Goal: Information Seeking & Learning: Learn about a topic

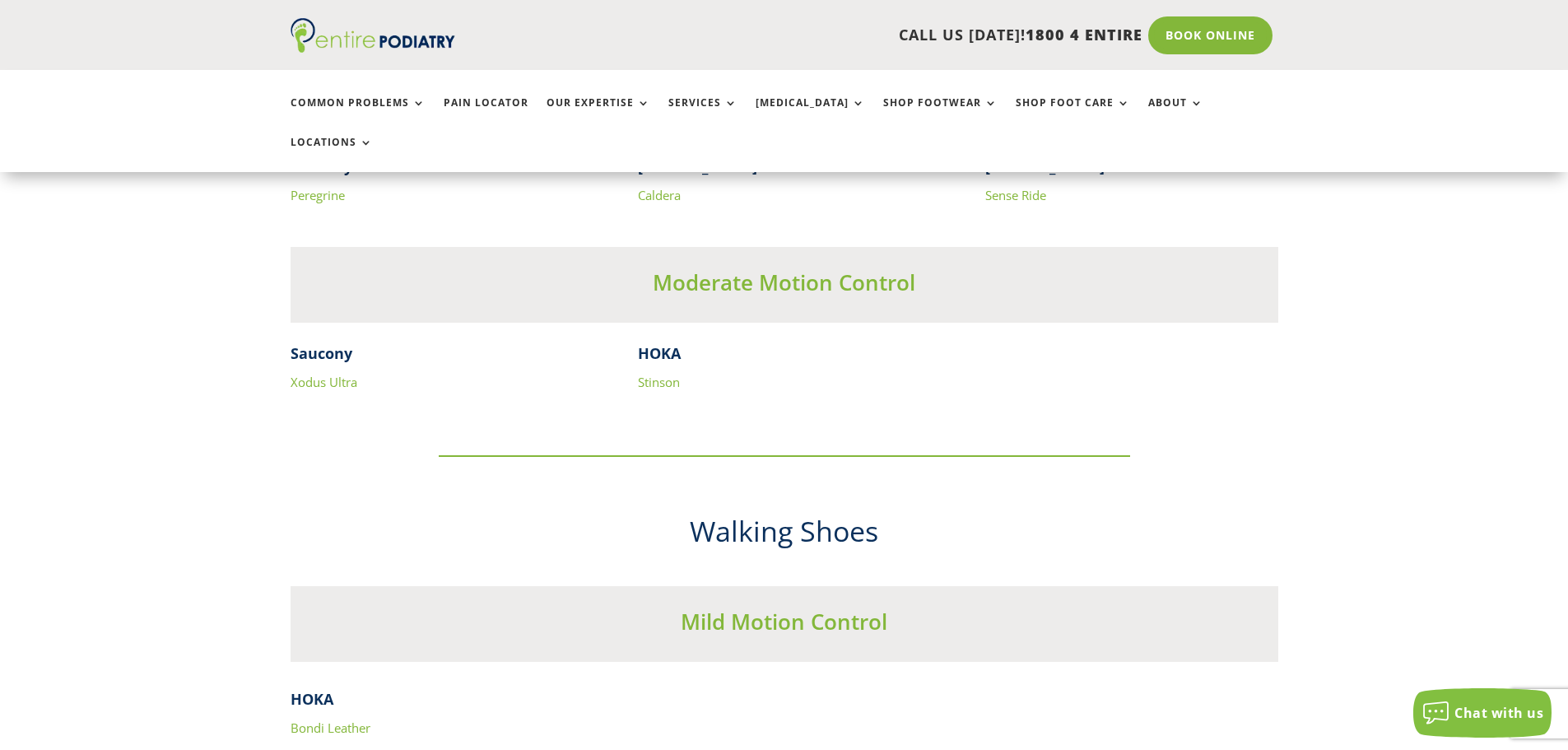
scroll to position [4673, 0]
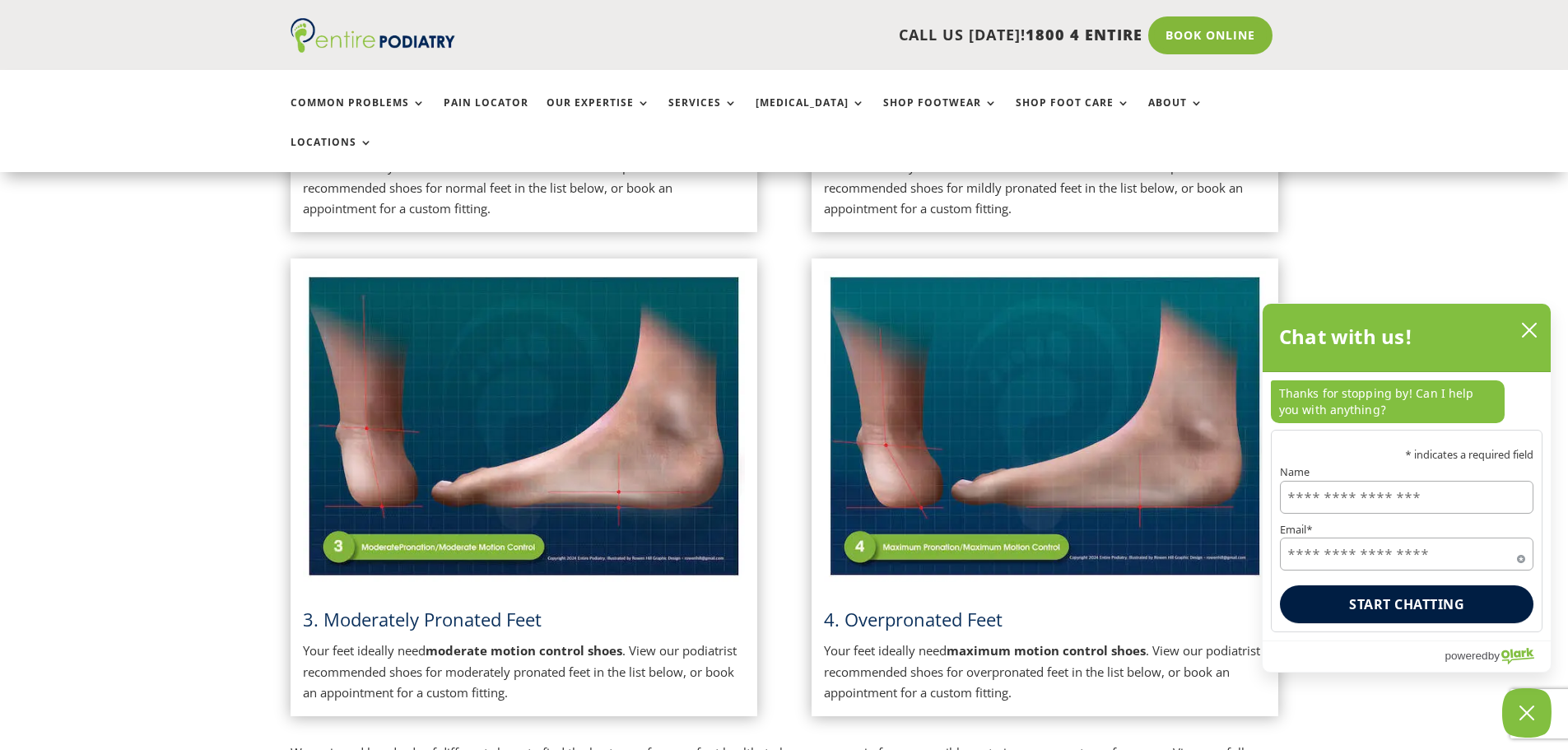
scroll to position [461, 0]
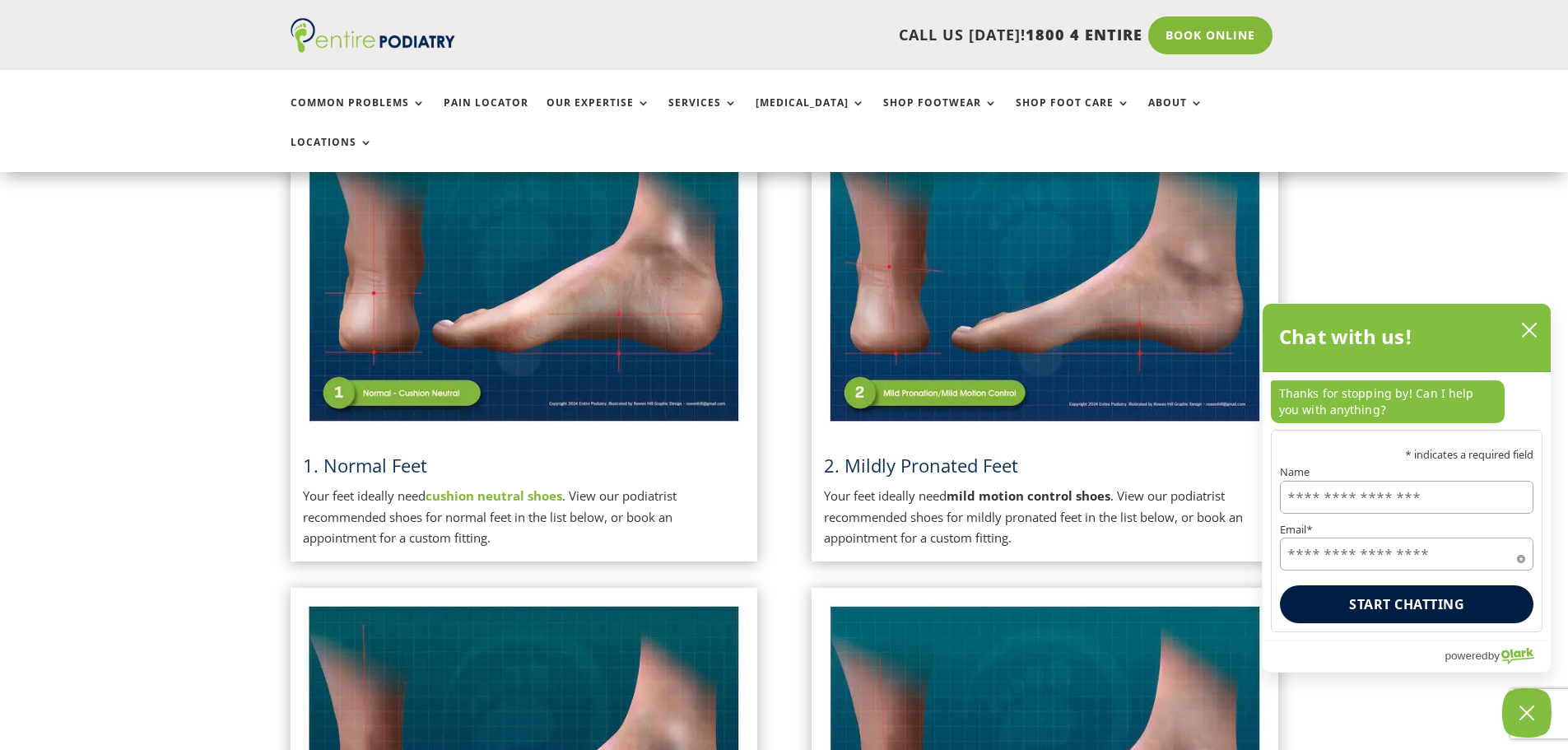
click at [407, 352] on img at bounding box center [524, 271] width 442 height 312
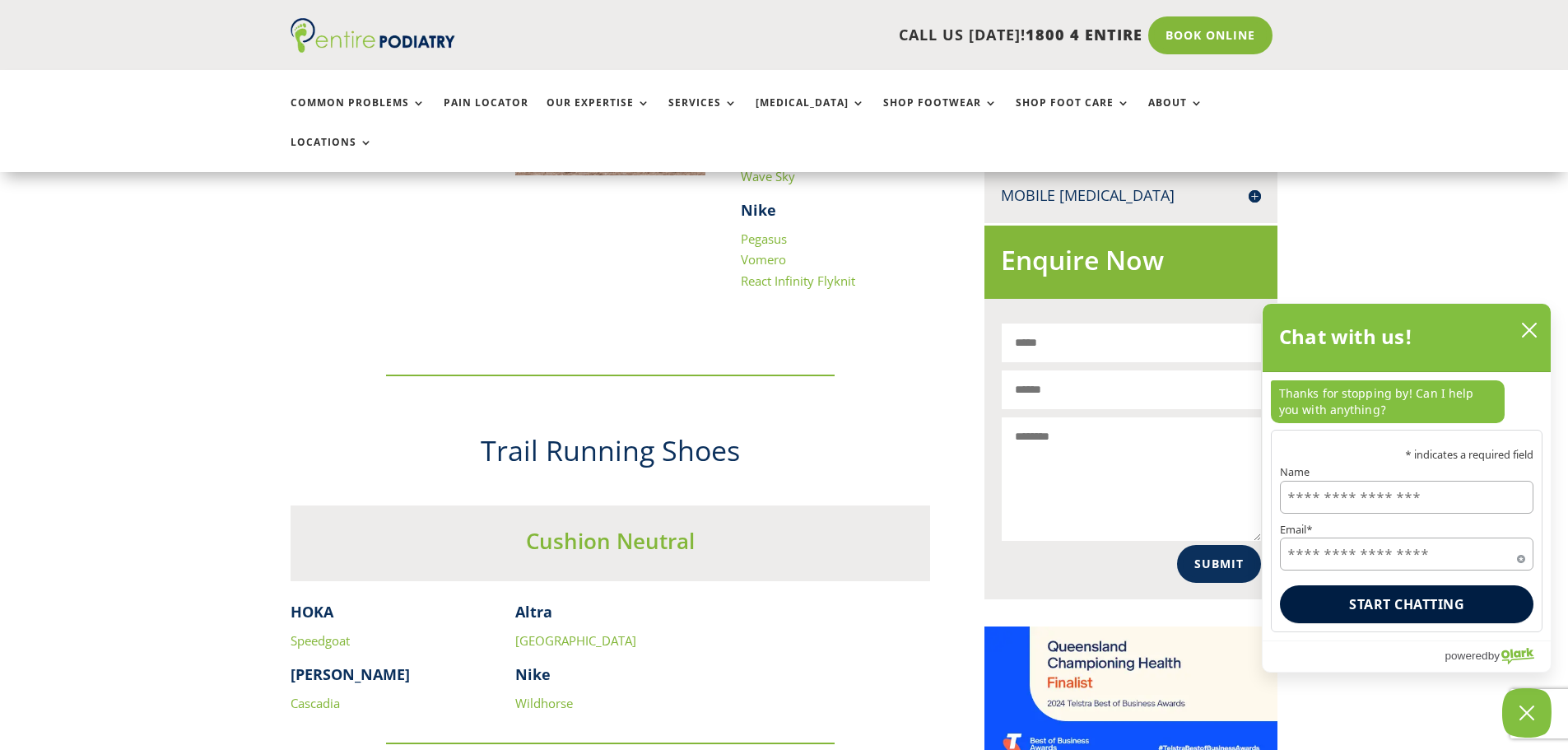
scroll to position [922, 0]
